Goal: Task Accomplishment & Management: Manage account settings

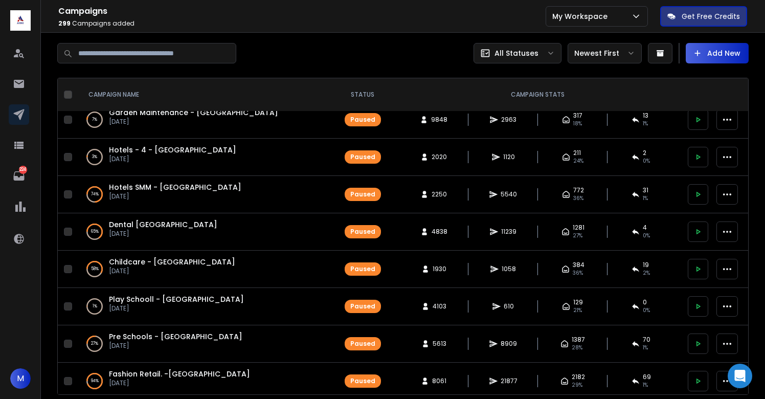
scroll to position [11, 0]
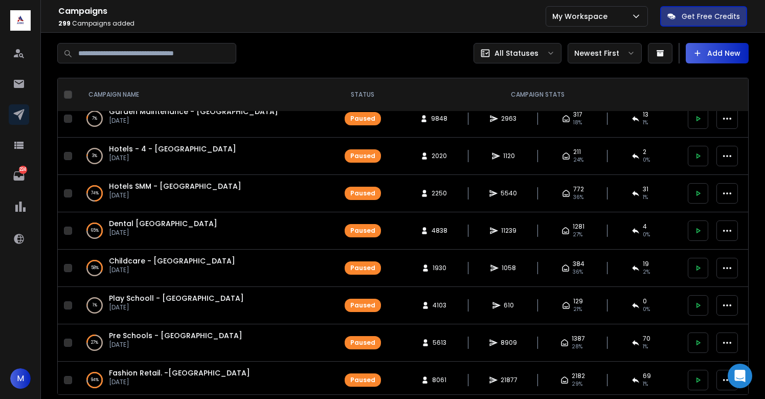
click at [693, 154] on icon at bounding box center [697, 155] width 9 height 9
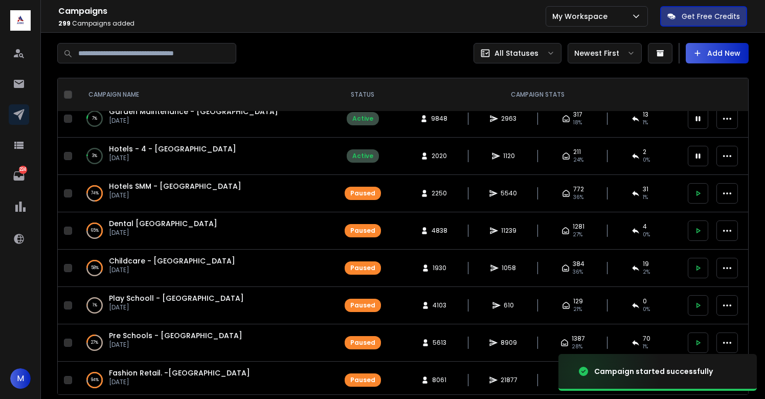
scroll to position [0, 0]
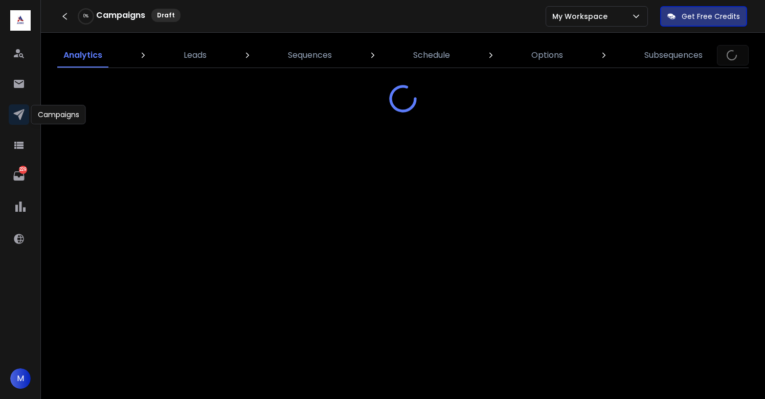
click at [23, 113] on icon at bounding box center [18, 114] width 11 height 11
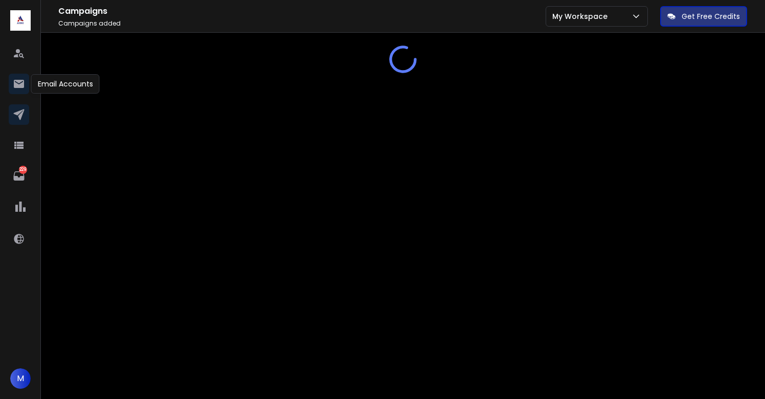
click at [16, 83] on icon at bounding box center [19, 84] width 10 height 8
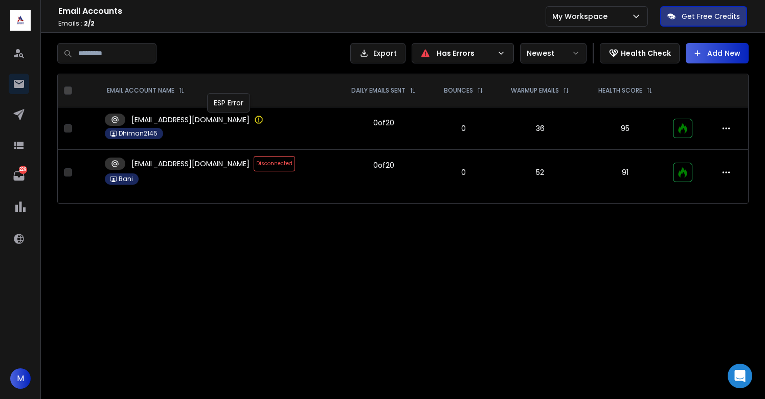
click at [254, 118] on icon at bounding box center [259, 120] width 10 height 10
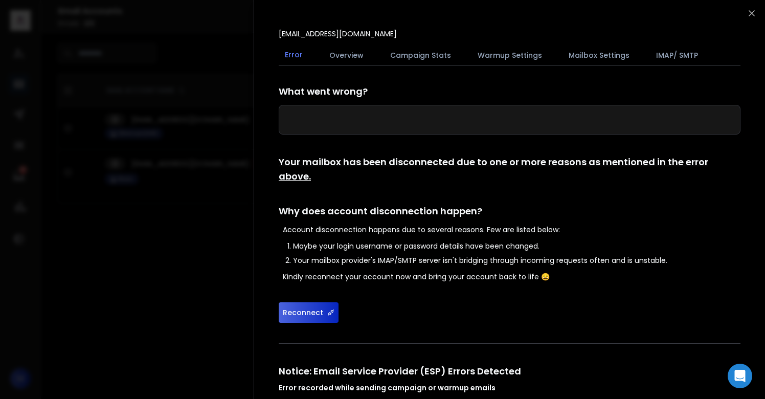
click at [301, 304] on button "Reconnect" at bounding box center [309, 312] width 60 height 20
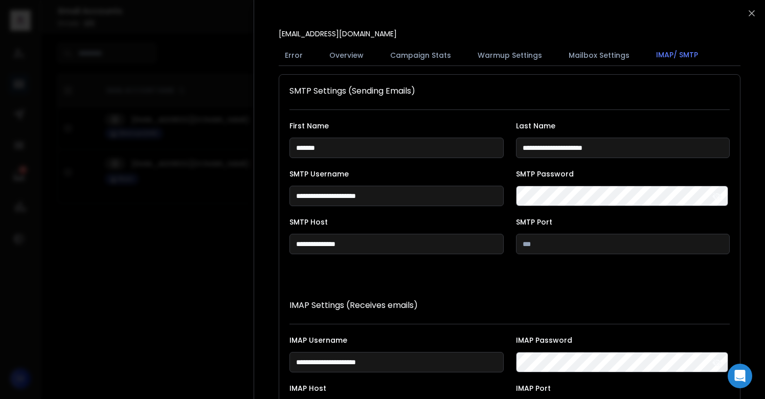
scroll to position [188, 0]
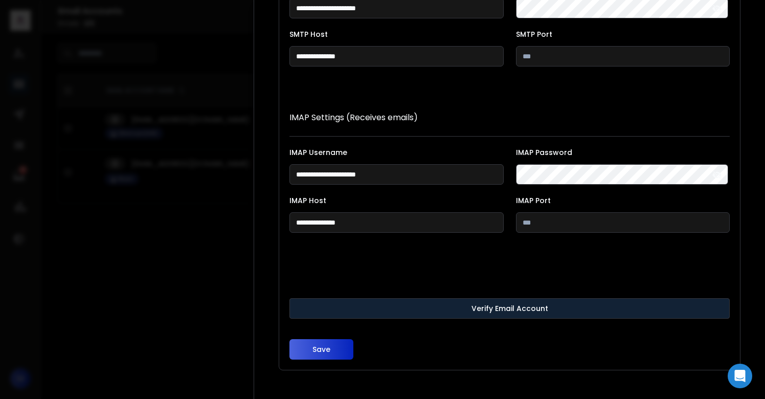
click at [542, 316] on button "Verify Email Account" at bounding box center [509, 308] width 440 height 20
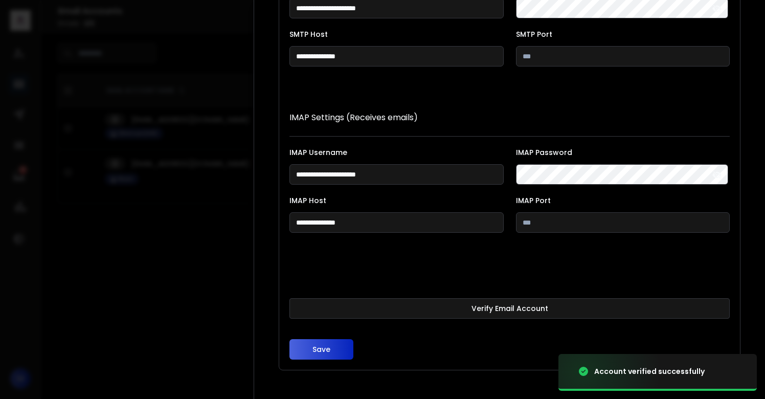
click at [335, 351] on button "Save" at bounding box center [321, 349] width 64 height 20
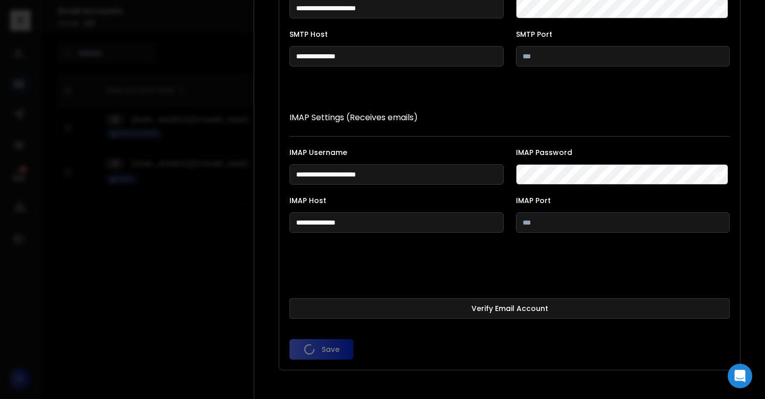
scroll to position [0, 0]
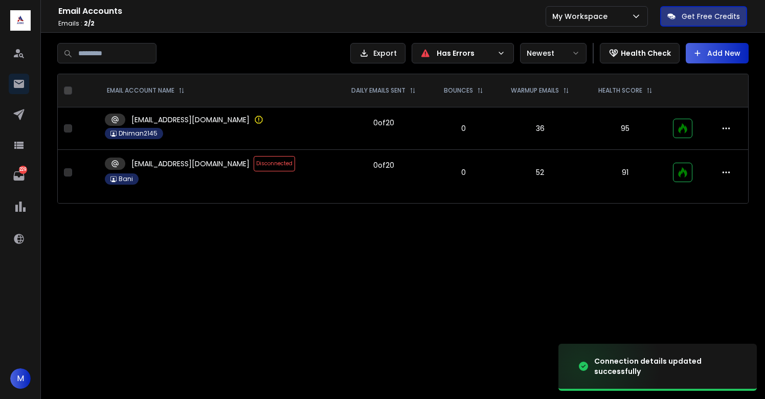
click at [254, 165] on span "Disconnected" at bounding box center [274, 163] width 41 height 15
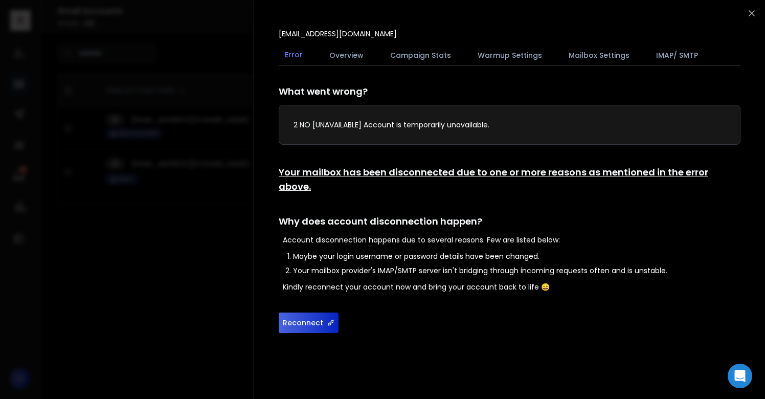
click at [315, 312] on button "Reconnect" at bounding box center [309, 322] width 60 height 20
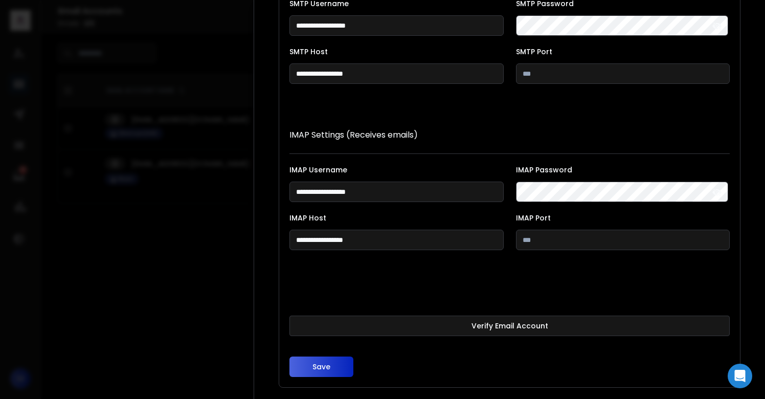
scroll to position [188, 0]
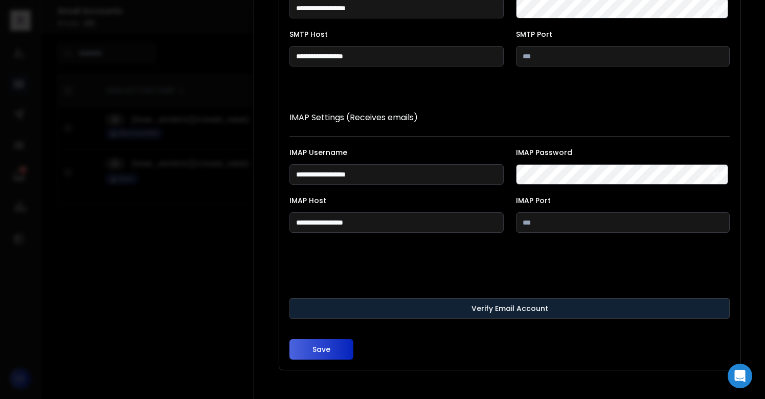
click at [364, 303] on button "Verify Email Account" at bounding box center [509, 308] width 440 height 20
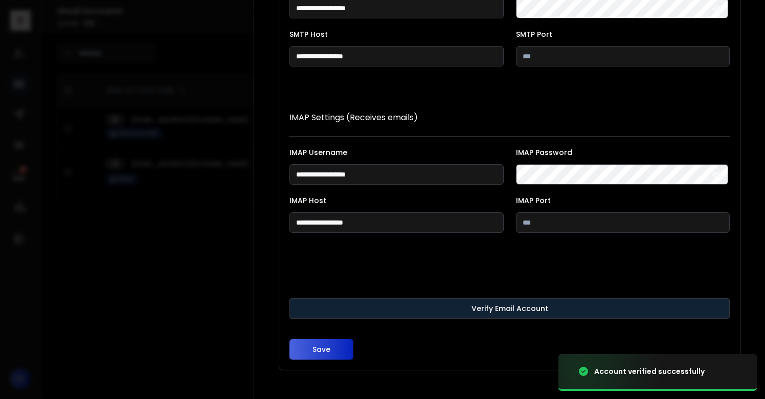
click at [364, 303] on button "Verify Email Account" at bounding box center [509, 308] width 440 height 20
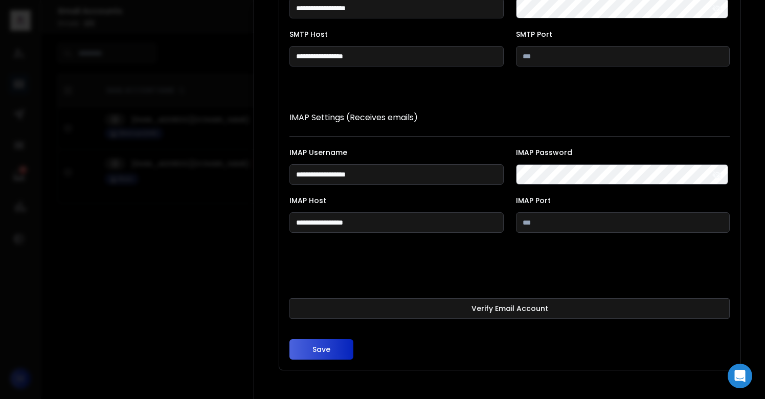
click at [316, 357] on button "Save" at bounding box center [321, 349] width 64 height 20
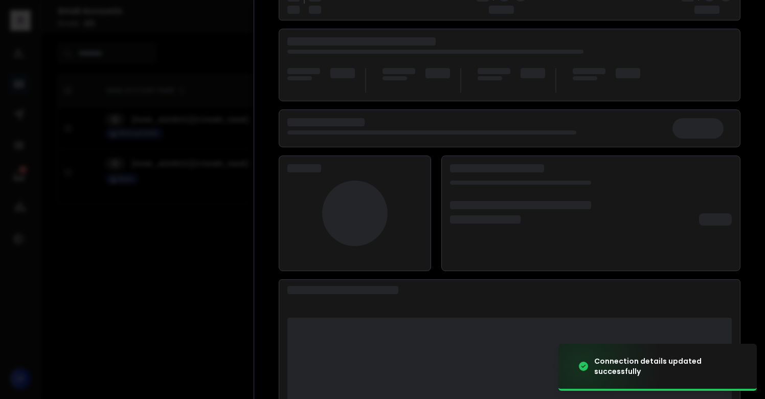
scroll to position [120, 0]
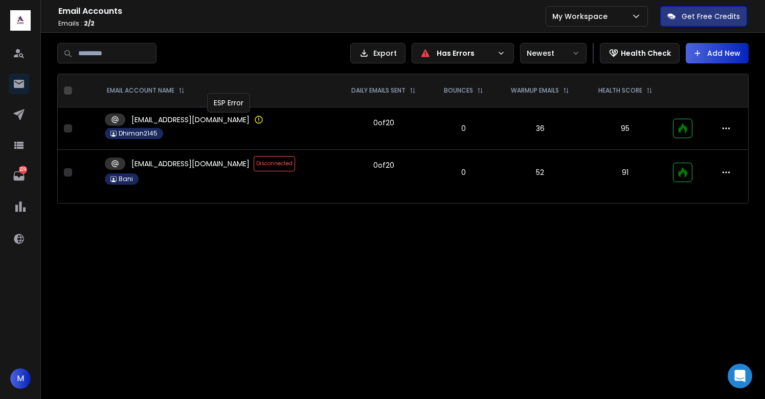
click at [254, 122] on icon at bounding box center [259, 120] width 10 height 10
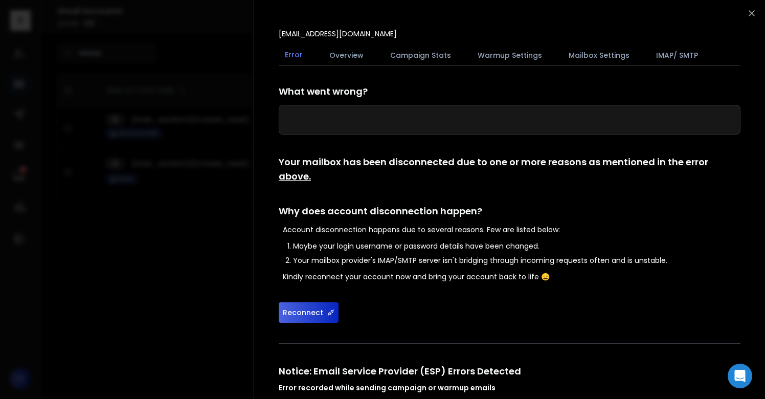
click at [317, 302] on button "Reconnect" at bounding box center [309, 312] width 60 height 20
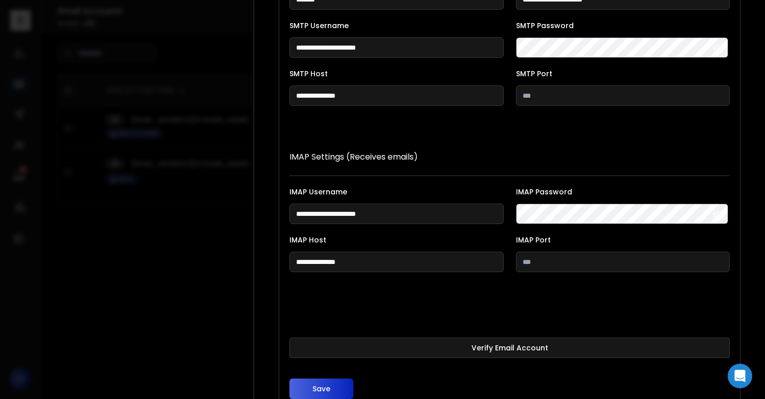
scroll to position [188, 0]
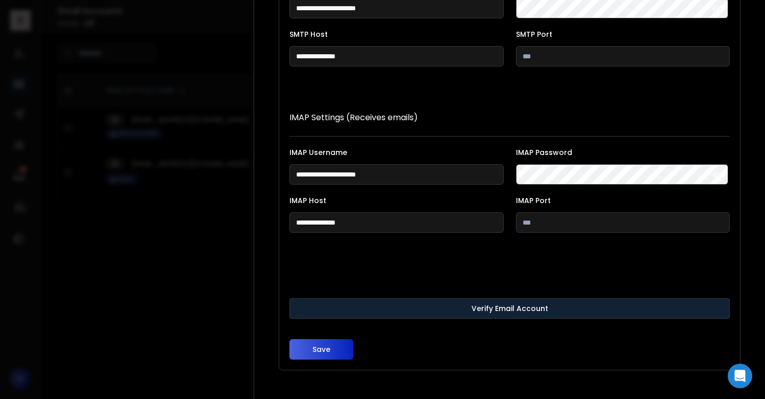
click at [444, 305] on button "Verify Email Account" at bounding box center [509, 308] width 440 height 20
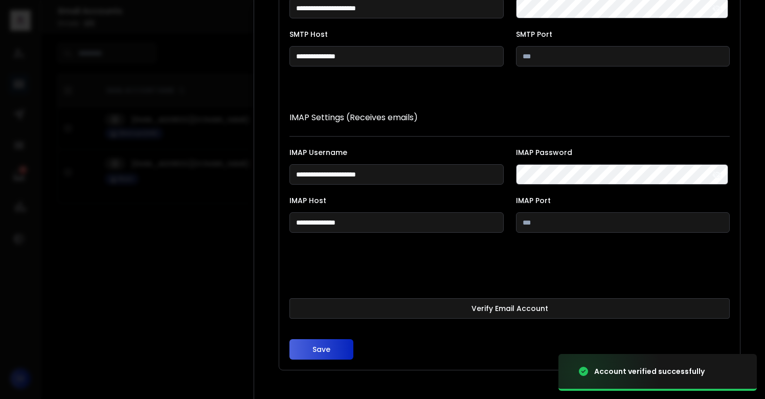
click at [342, 344] on button "Save" at bounding box center [321, 349] width 64 height 20
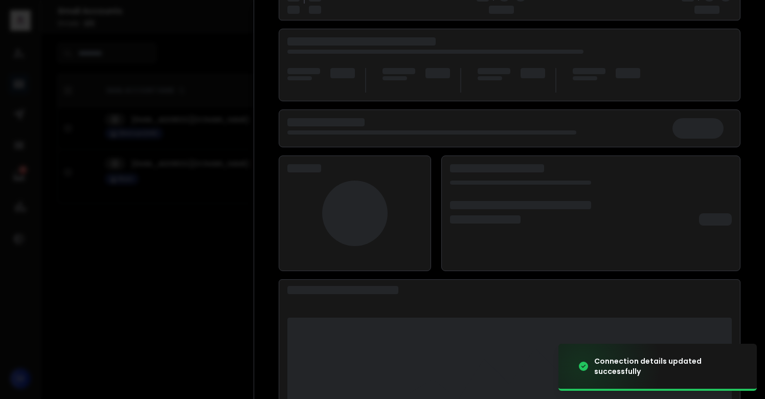
scroll to position [132, 0]
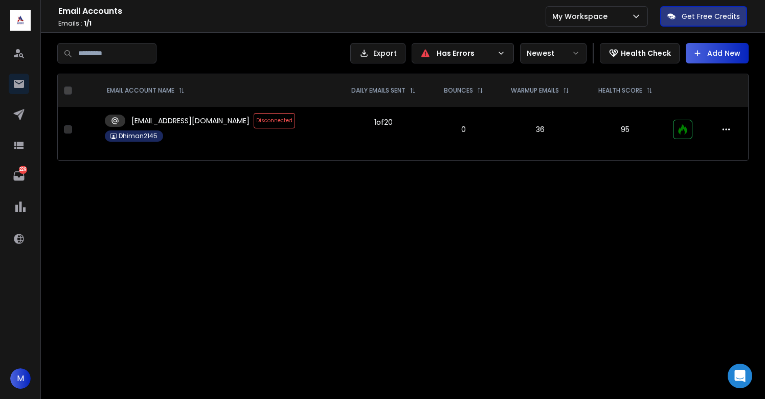
click at [254, 118] on span "Disconnected" at bounding box center [274, 120] width 41 height 15
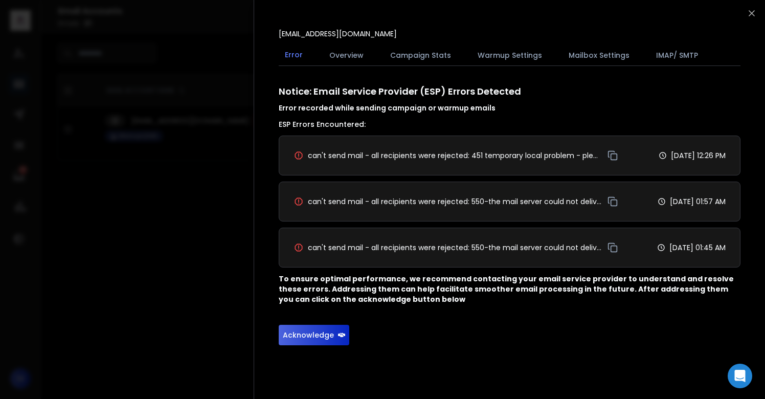
click at [305, 339] on button "Acknowledge" at bounding box center [314, 335] width 71 height 20
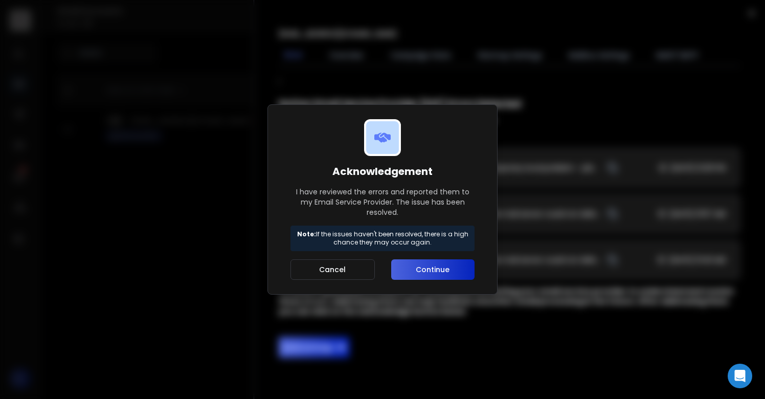
click at [439, 271] on button "Continue" at bounding box center [432, 269] width 83 height 20
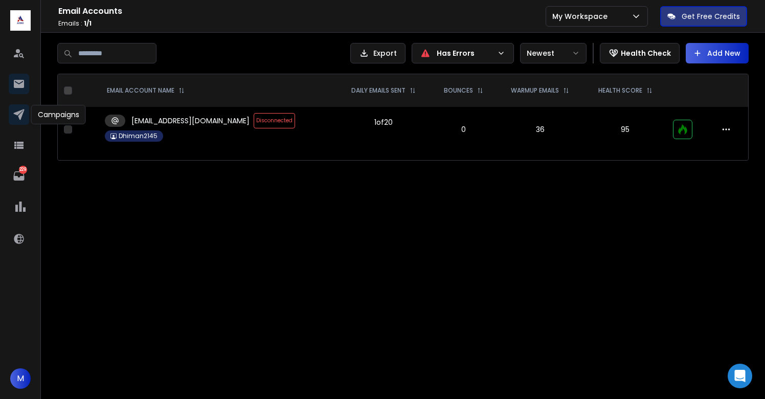
click at [26, 116] on link at bounding box center [19, 114] width 20 height 20
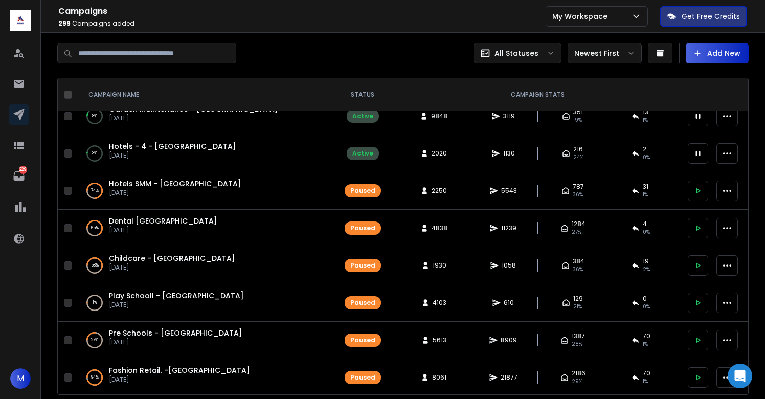
scroll to position [15, 0]
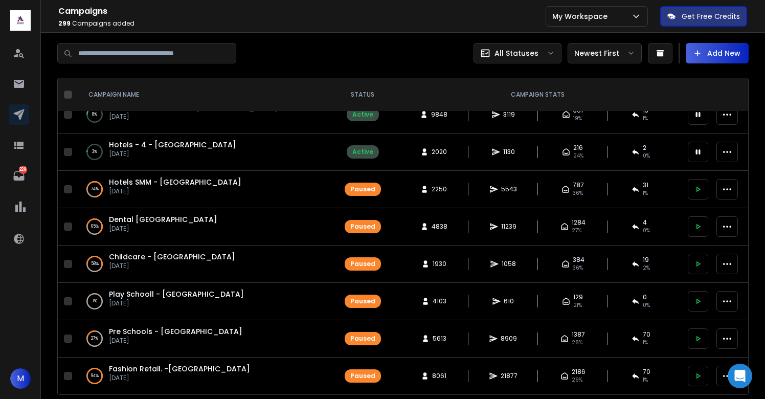
click at [69, 188] on button "button" at bounding box center [68, 189] width 8 height 8
click at [67, 224] on button "button" at bounding box center [68, 226] width 8 height 8
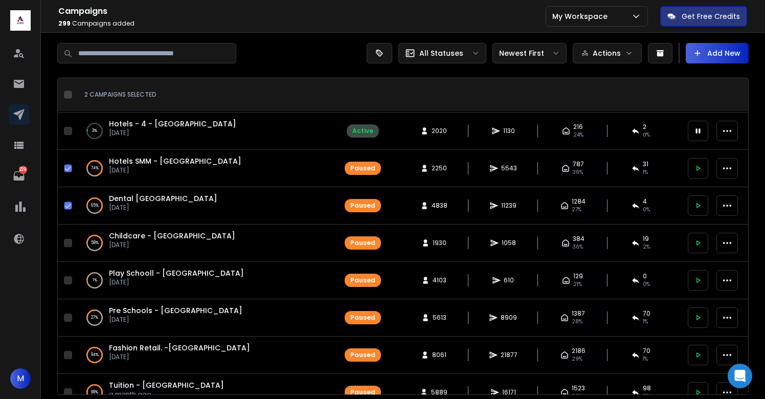
scroll to position [37, 0]
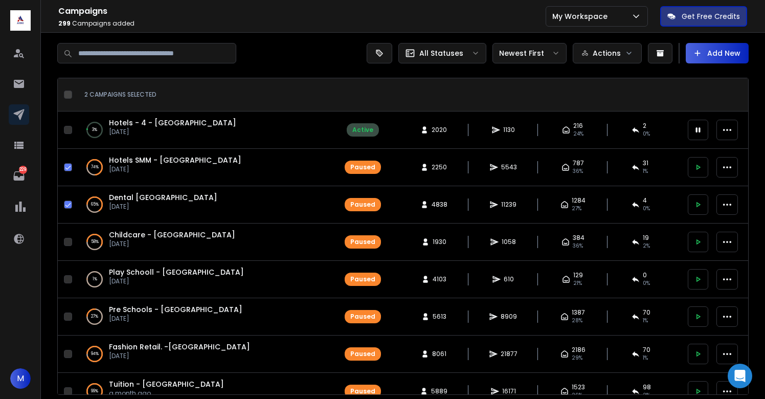
click at [67, 242] on button "button" at bounding box center [68, 242] width 8 height 8
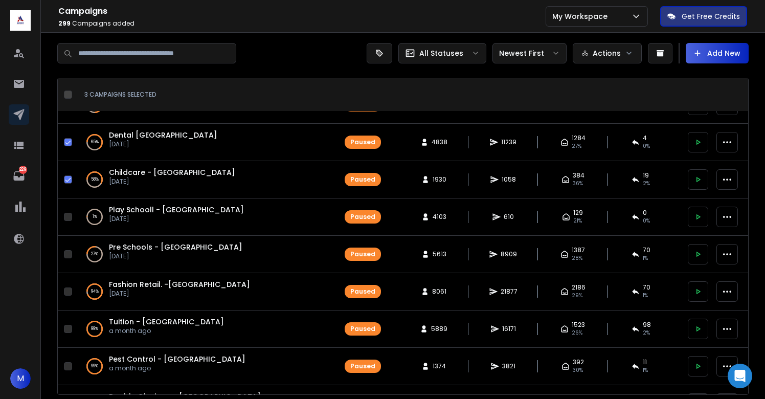
scroll to position [108, 0]
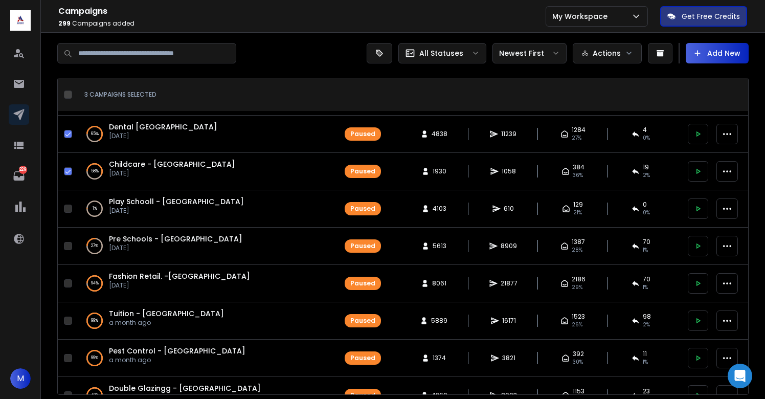
click at [68, 207] on button "button" at bounding box center [68, 209] width 8 height 8
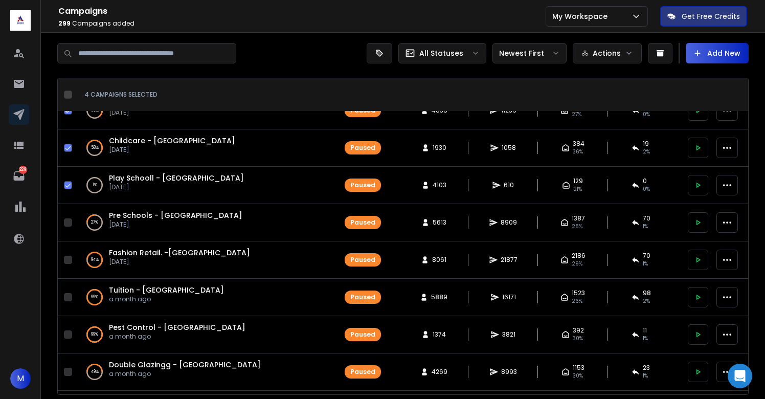
scroll to position [139, 0]
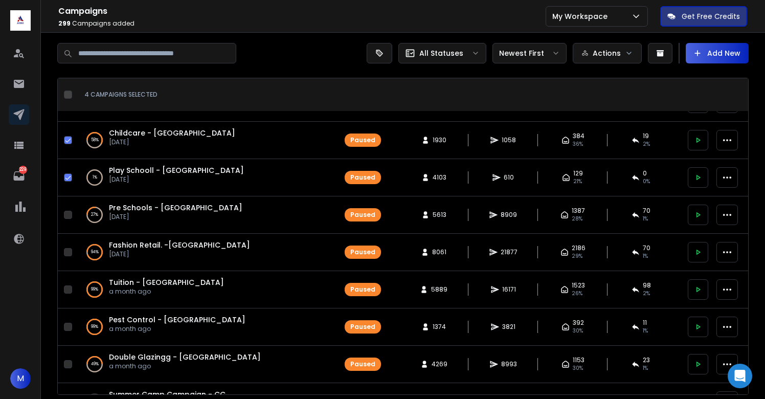
click at [68, 214] on button "button" at bounding box center [68, 215] width 8 height 8
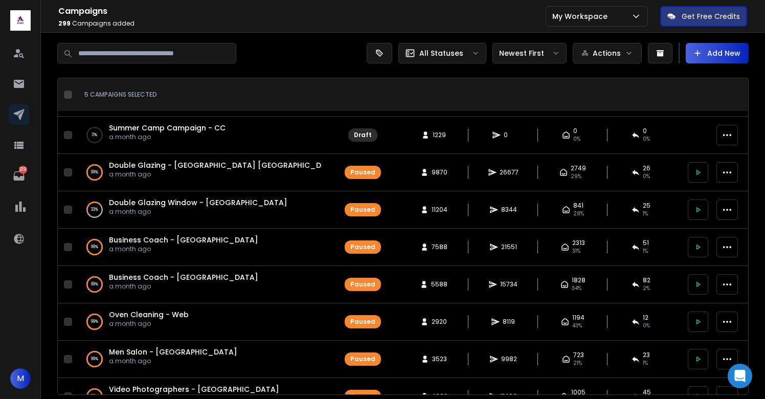
scroll to position [408, 0]
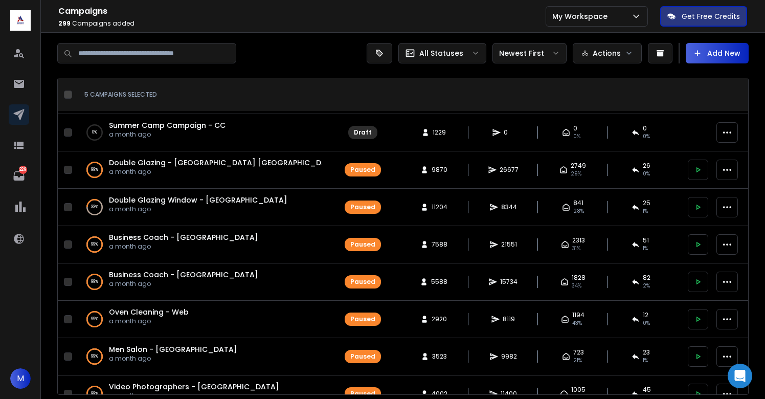
click at [68, 210] on button "button" at bounding box center [68, 207] width 8 height 8
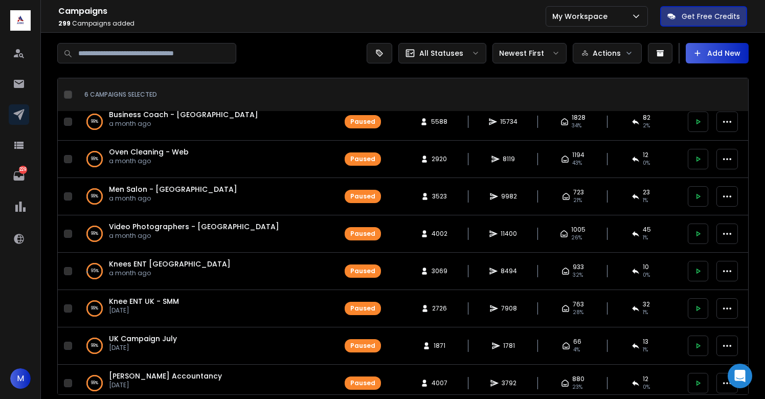
scroll to position [0, 0]
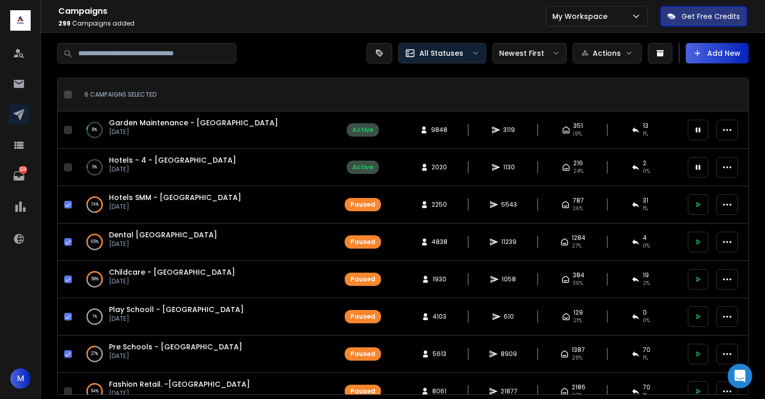
click at [469, 53] on div "All Statuses" at bounding box center [442, 53] width 75 height 10
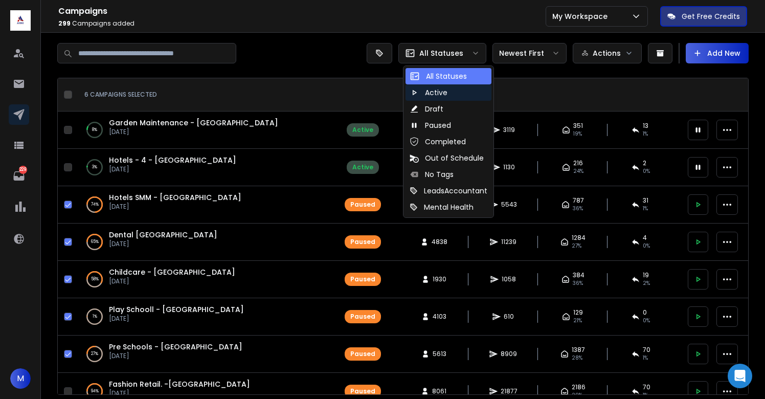
click at [445, 89] on div "Active" at bounding box center [429, 92] width 38 height 10
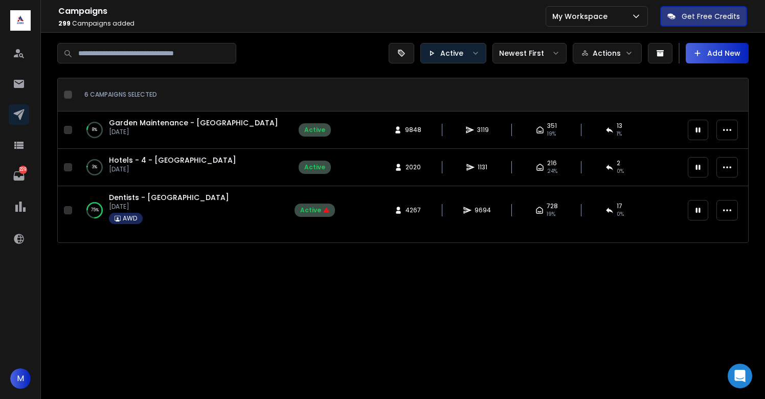
click at [458, 59] on button "Active" at bounding box center [453, 53] width 66 height 20
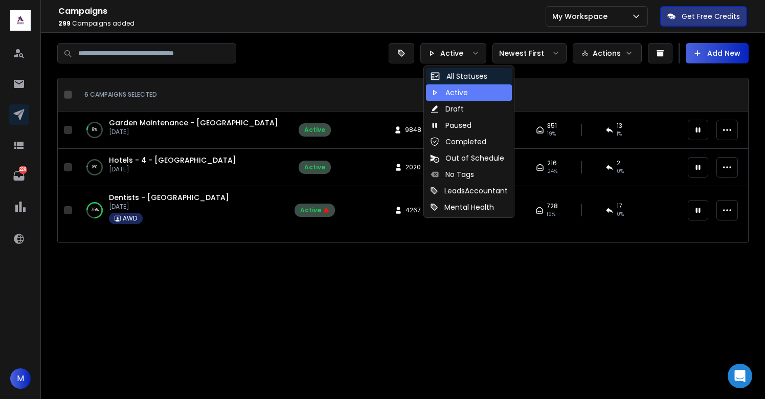
click at [460, 73] on div "All Statuses" at bounding box center [458, 76] width 57 height 10
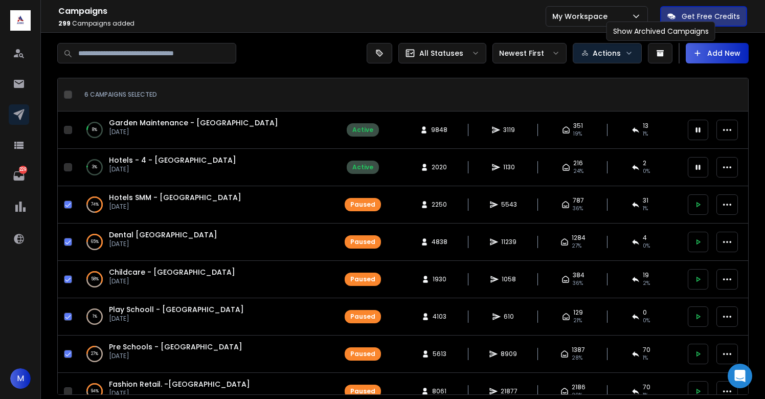
click at [639, 55] on button "Actions" at bounding box center [607, 53] width 69 height 20
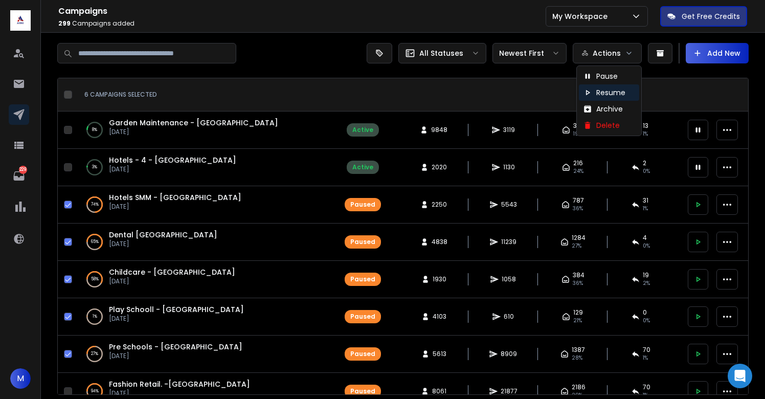
click at [611, 89] on p "Resume" at bounding box center [610, 92] width 29 height 10
